Goal: Navigation & Orientation: Understand site structure

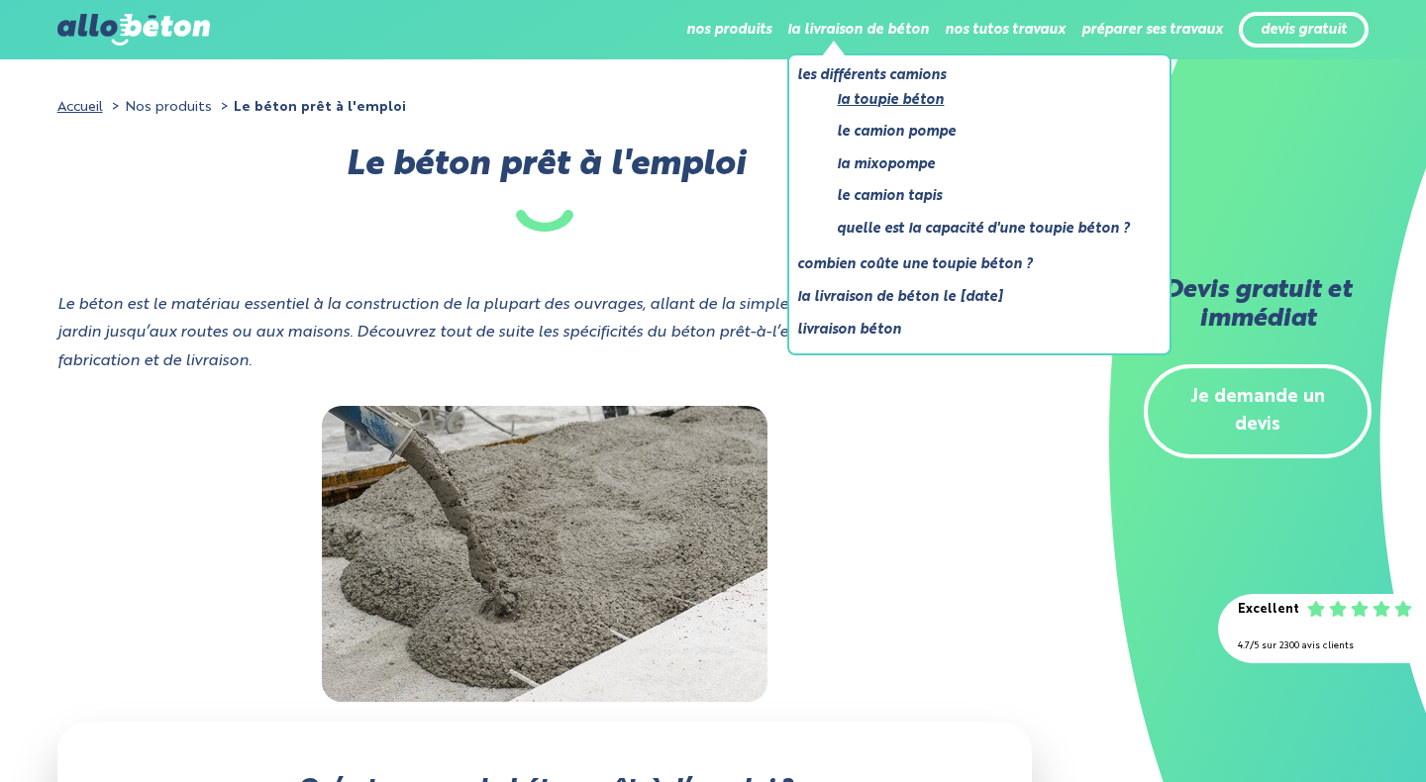
click at [868, 103] on link "La toupie béton" at bounding box center [983, 100] width 293 height 25
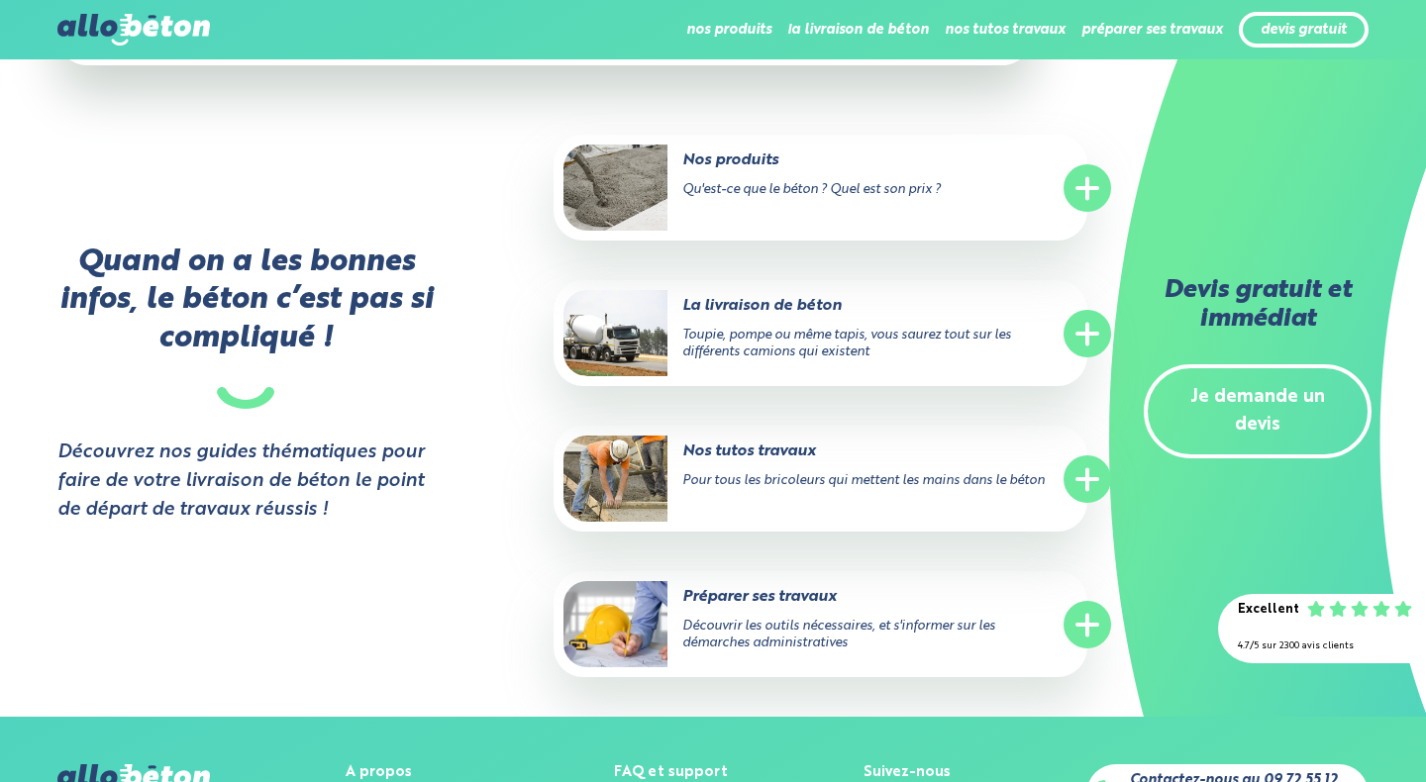
scroll to position [4739, 0]
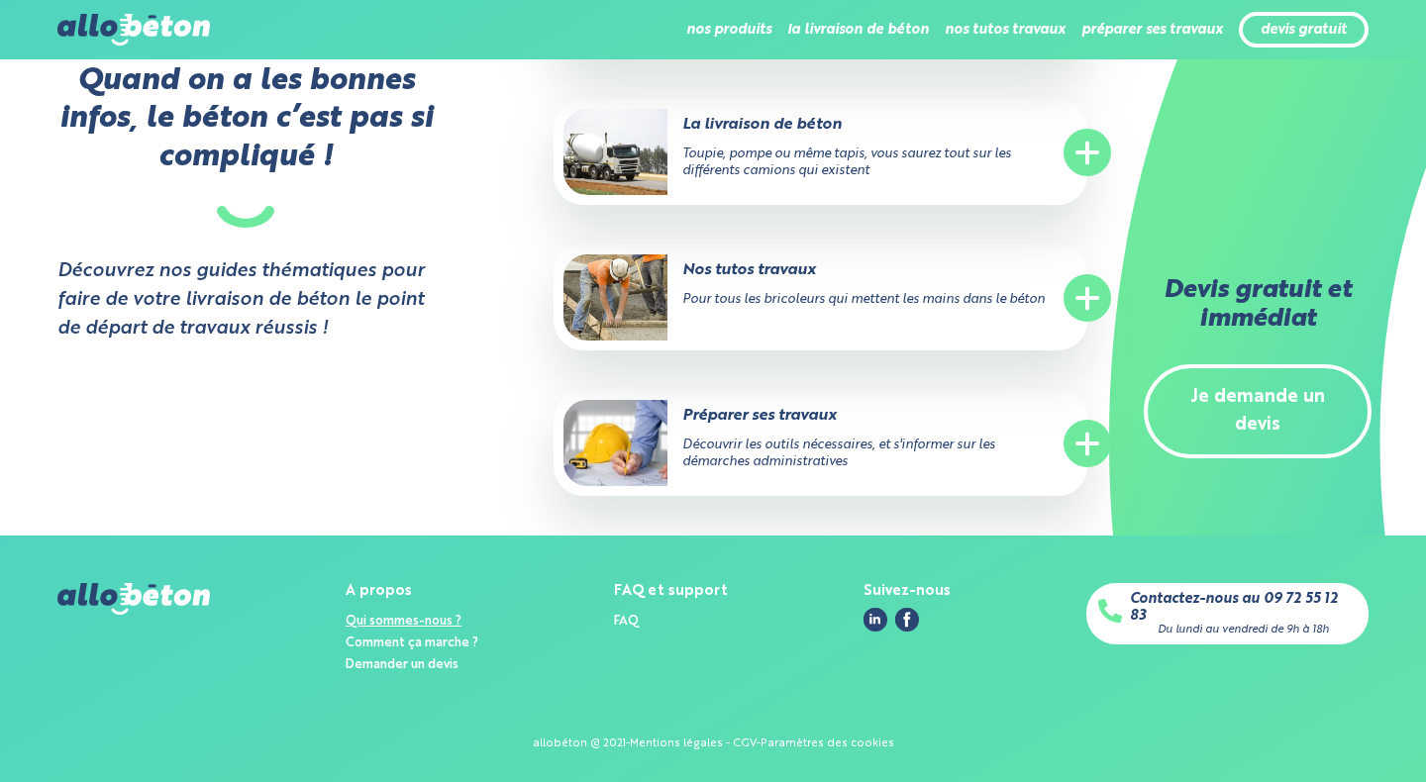
click at [407, 625] on link "Qui sommes-nous ?" at bounding box center [404, 621] width 116 height 13
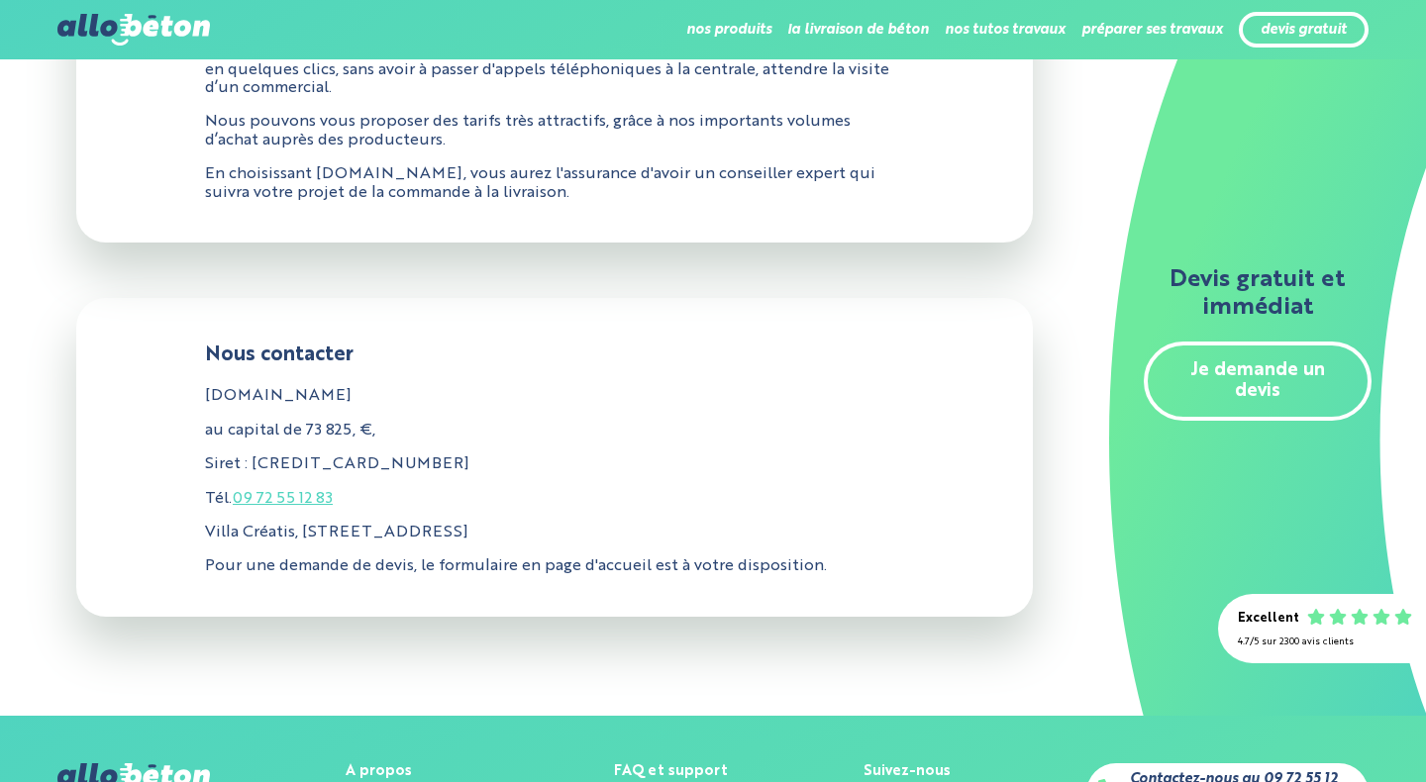
scroll to position [801, 0]
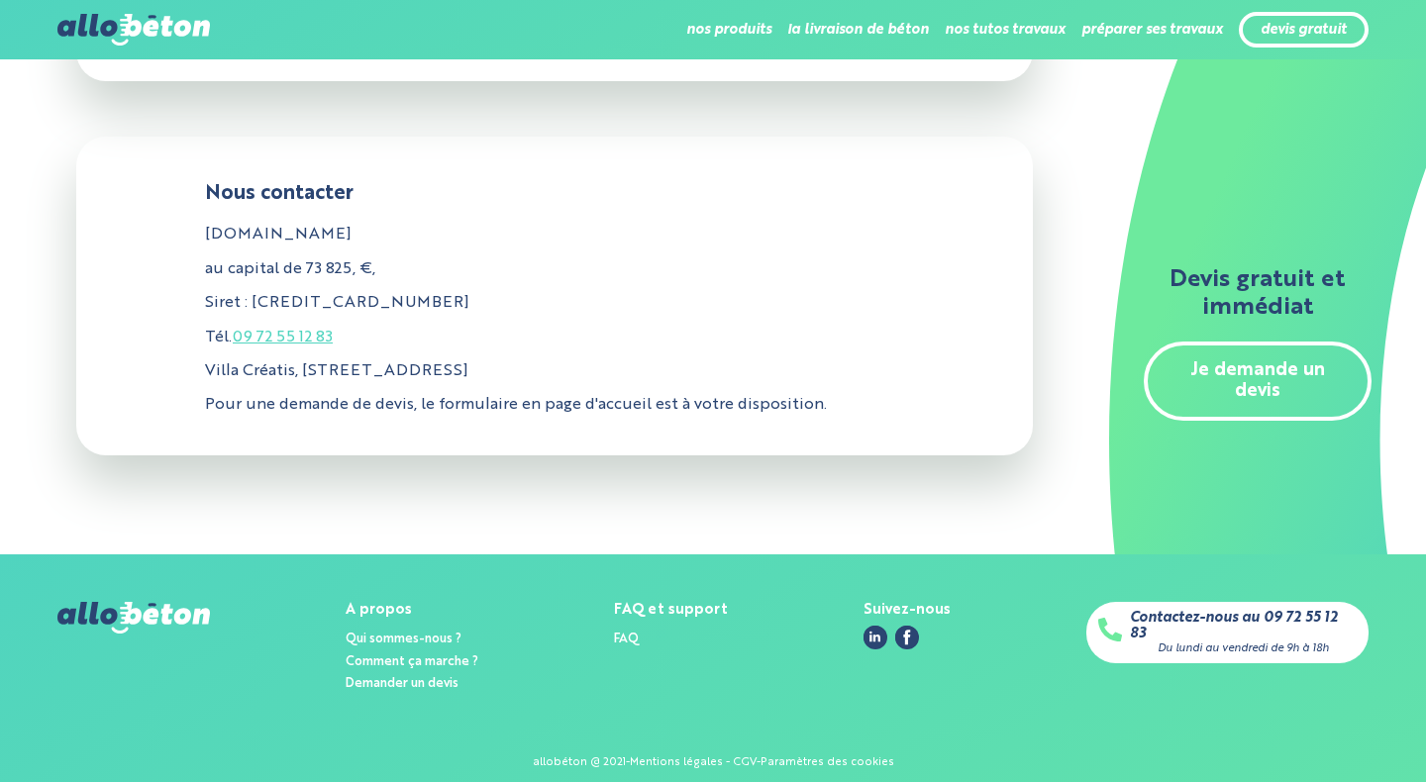
click at [879, 626] on icon at bounding box center [875, 637] width 23 height 23
